Goal: Task Accomplishment & Management: Use online tool/utility

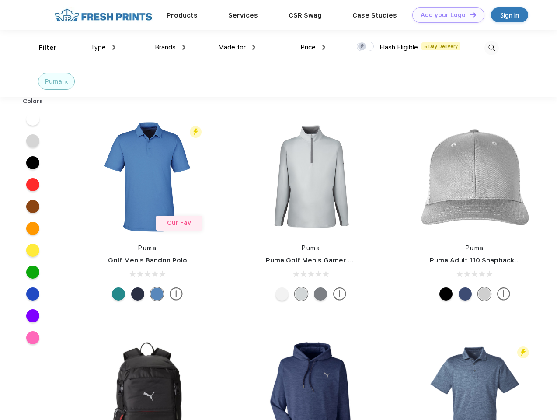
click at [445, 15] on link "Add your Logo Design Tool" at bounding box center [448, 14] width 72 height 15
click at [0, 0] on div "Design Tool" at bounding box center [0, 0] width 0 height 0
click at [469, 14] on link "Add your Logo Design Tool" at bounding box center [448, 14] width 72 height 15
click at [42, 48] on div "Filter" at bounding box center [48, 48] width 18 height 10
click at [103, 47] on span "Type" at bounding box center [98, 47] width 15 height 8
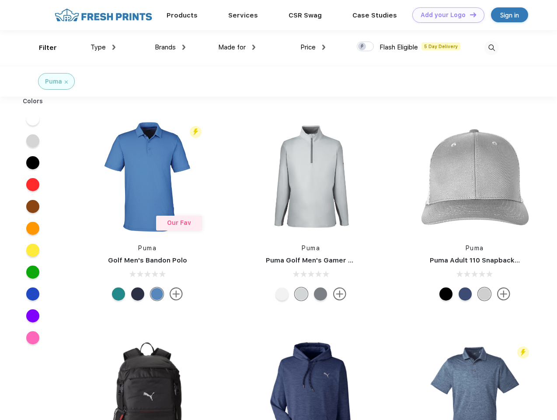
click at [170, 47] on span "Brands" at bounding box center [165, 47] width 21 height 8
click at [237, 47] on span "Made for" at bounding box center [232, 47] width 28 height 8
click at [313, 47] on span "Price" at bounding box center [307, 47] width 15 height 8
click at [366, 47] on div at bounding box center [365, 47] width 17 height 10
click at [363, 47] on input "checkbox" at bounding box center [360, 44] width 6 height 6
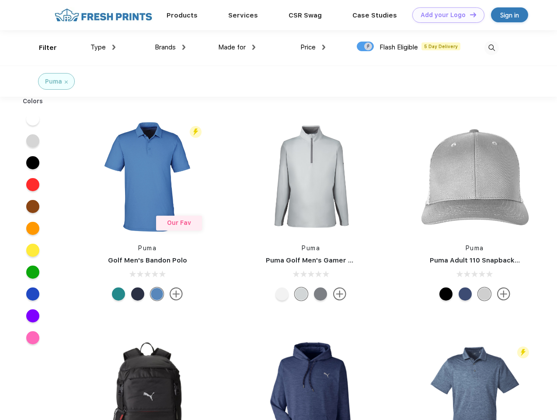
click at [492, 48] on img at bounding box center [492, 48] width 14 height 14
